Goal: Task Accomplishment & Management: Use online tool/utility

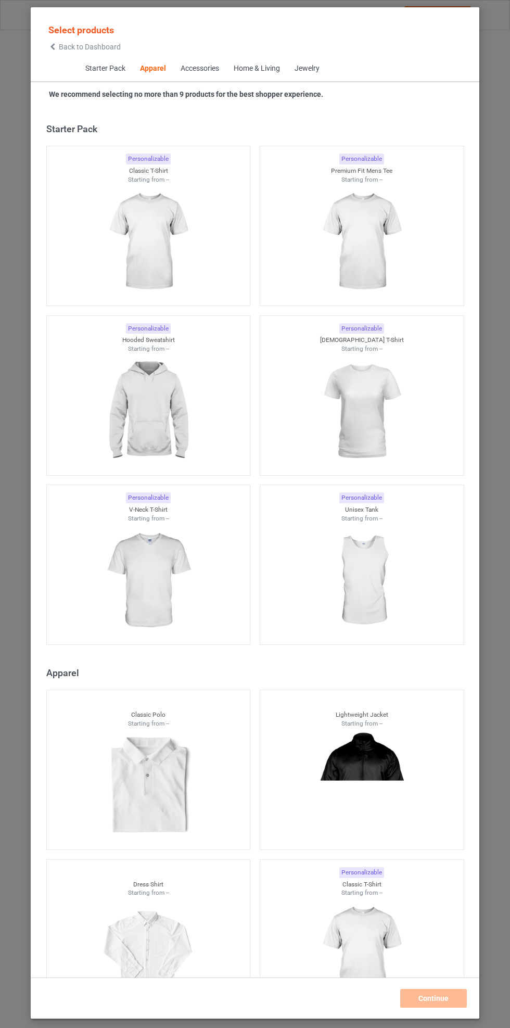
scroll to position [557, 0]
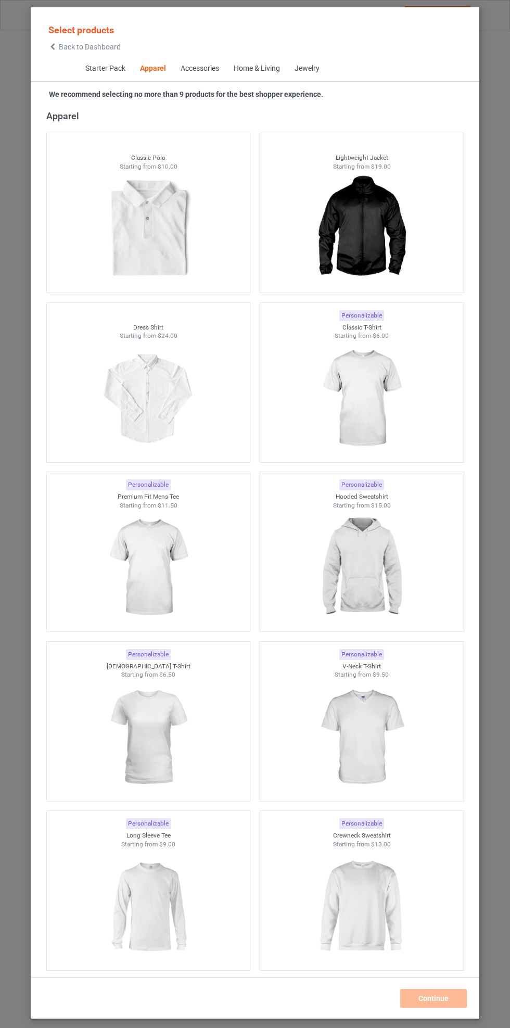
click at [53, 46] on icon at bounding box center [52, 46] width 9 height 7
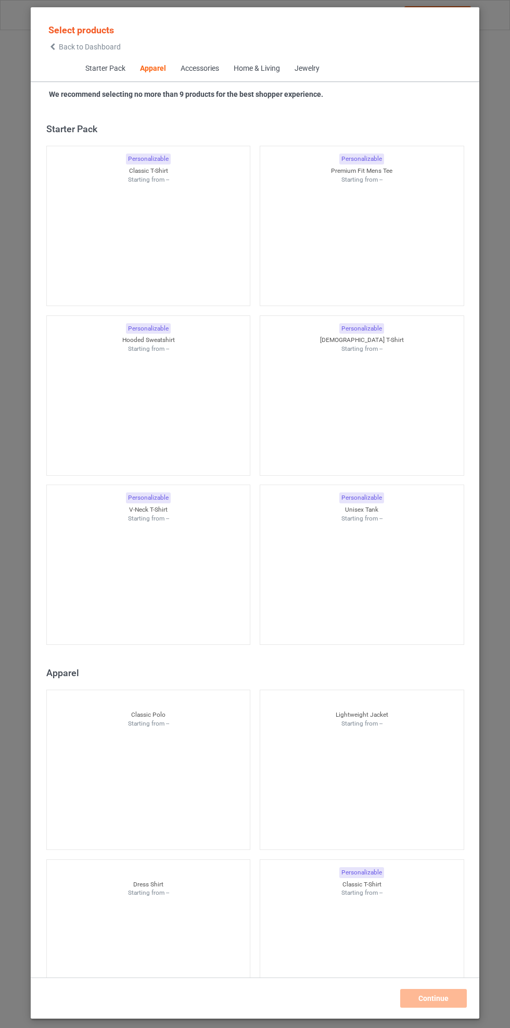
scroll to position [557, 0]
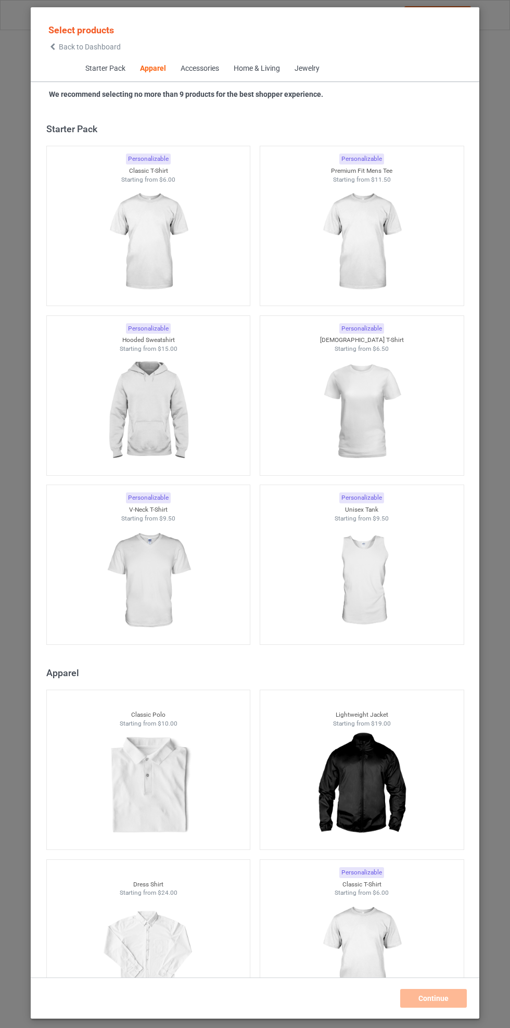
scroll to position [557, 0]
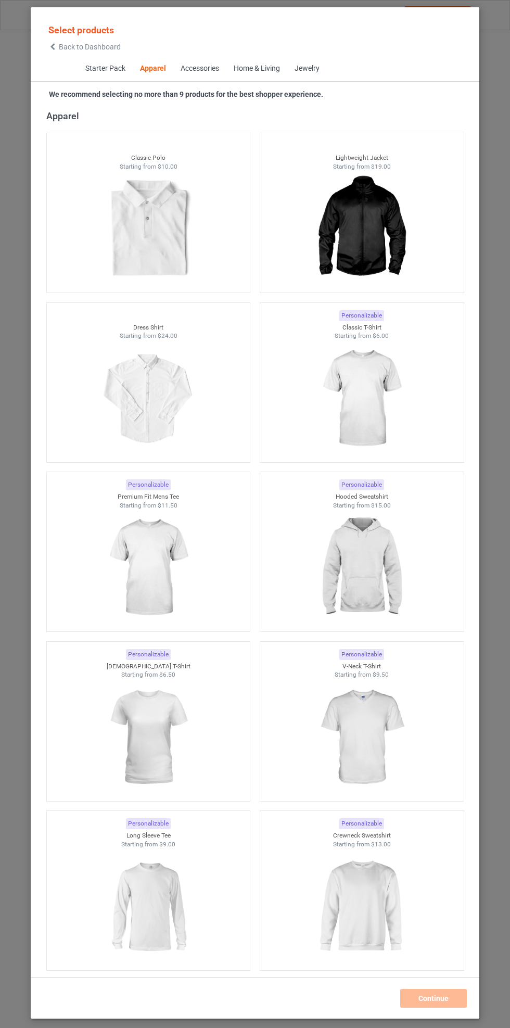
click at [91, 47] on span "Back to Dashboard" at bounding box center [90, 47] width 62 height 8
